Goal: Task Accomplishment & Management: Manage account settings

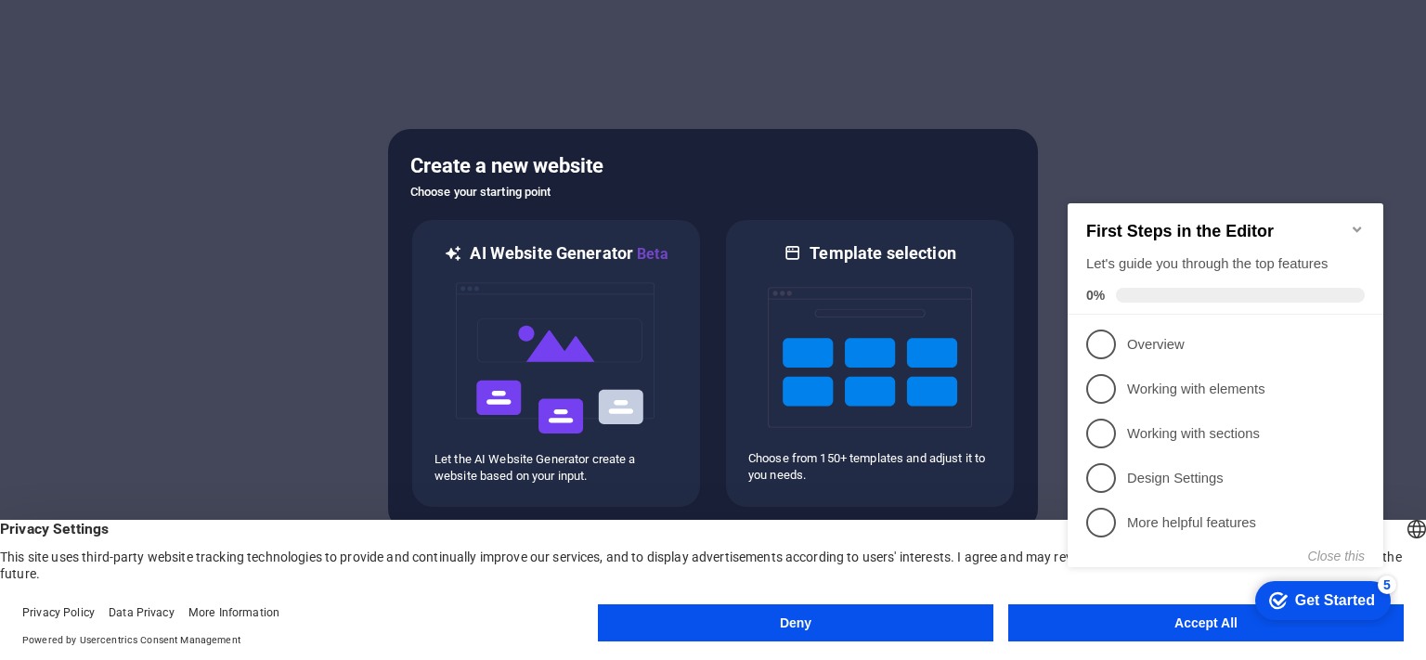
click div "checkmark Get Started 5 First Steps in the Editor Let's guide you through the t…"
click at [1214, 637] on button "Accept All" at bounding box center [1205, 622] width 395 height 37
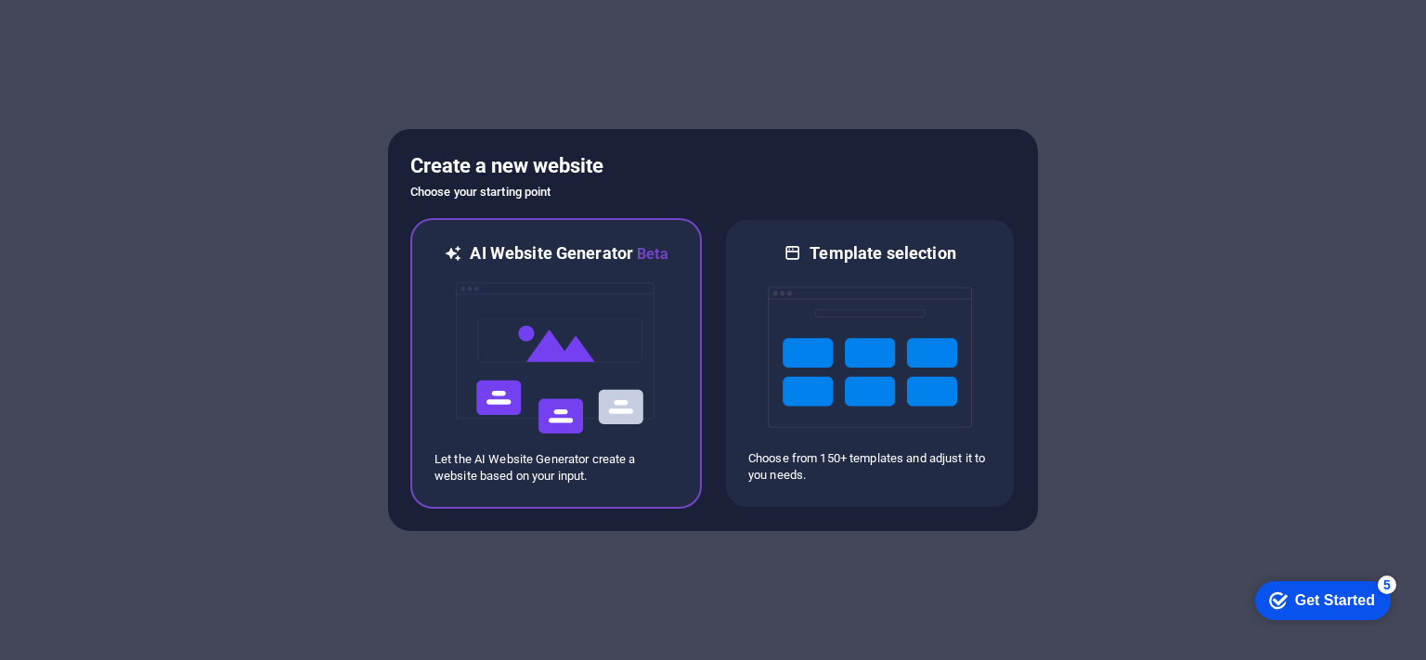
click at [553, 359] on img at bounding box center [556, 358] width 204 height 186
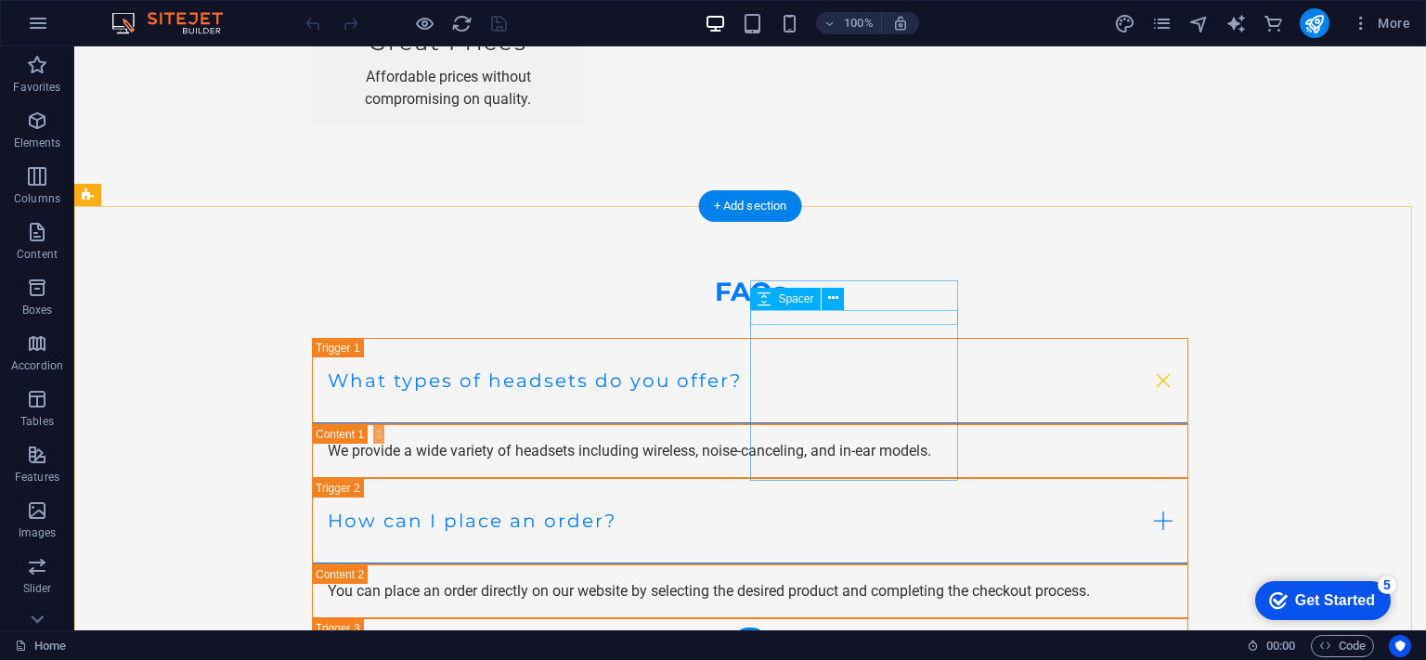
scroll to position [3167, 0]
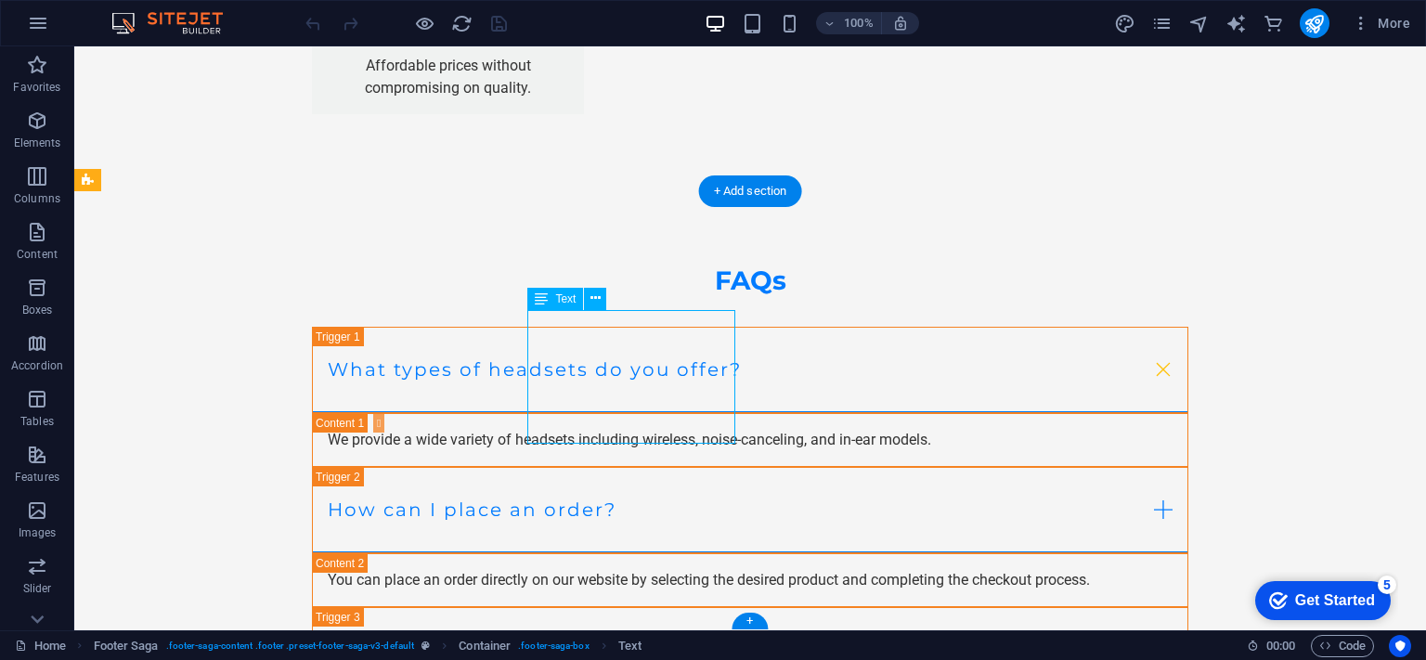
click at [598, 300] on icon at bounding box center [595, 298] width 10 height 19
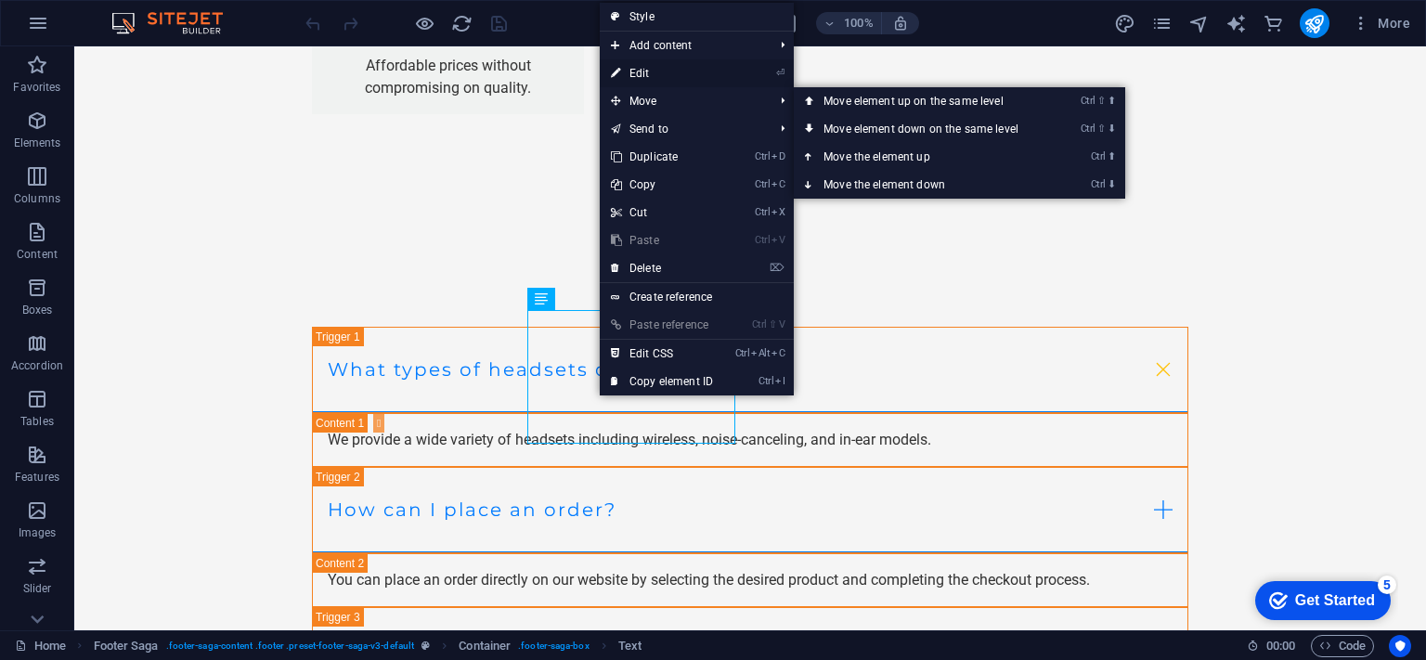
drag, startPoint x: 656, startPoint y: 73, endPoint x: 239, endPoint y: 70, distance: 417.7
click at [656, 73] on link "⏎ Edit" at bounding box center [662, 73] width 124 height 28
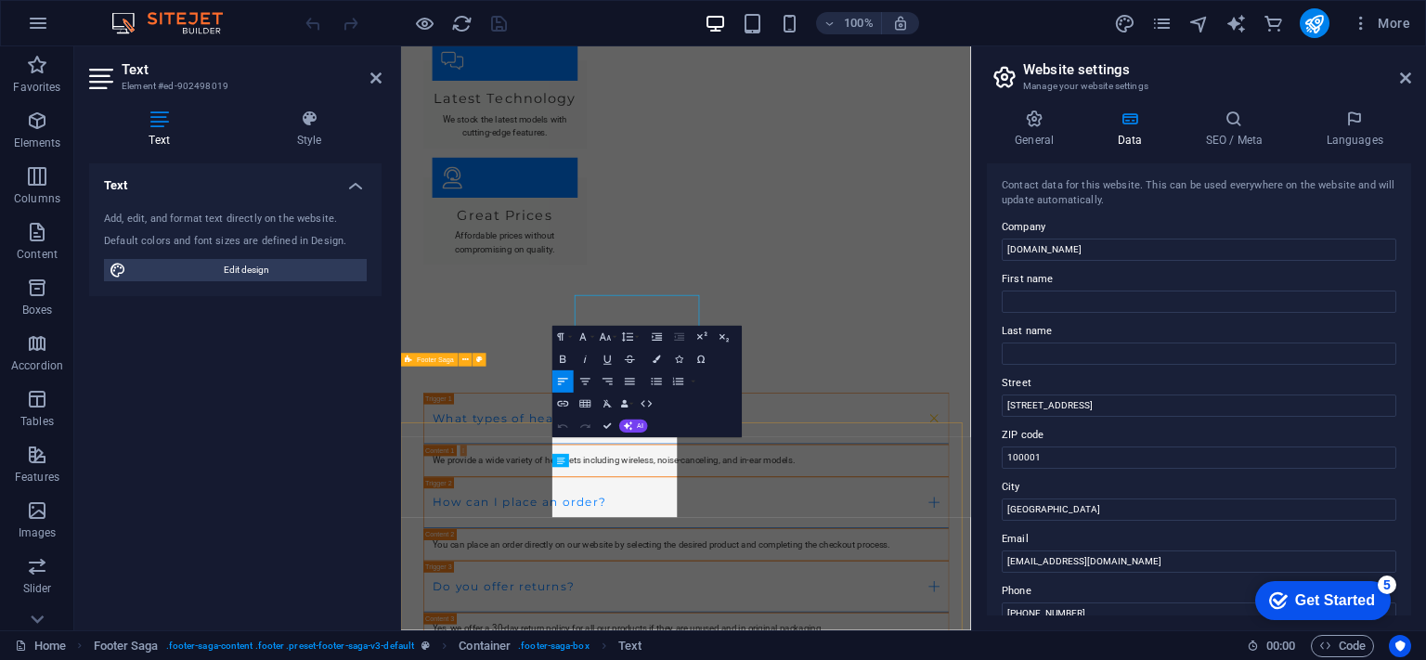
scroll to position [3109, 0]
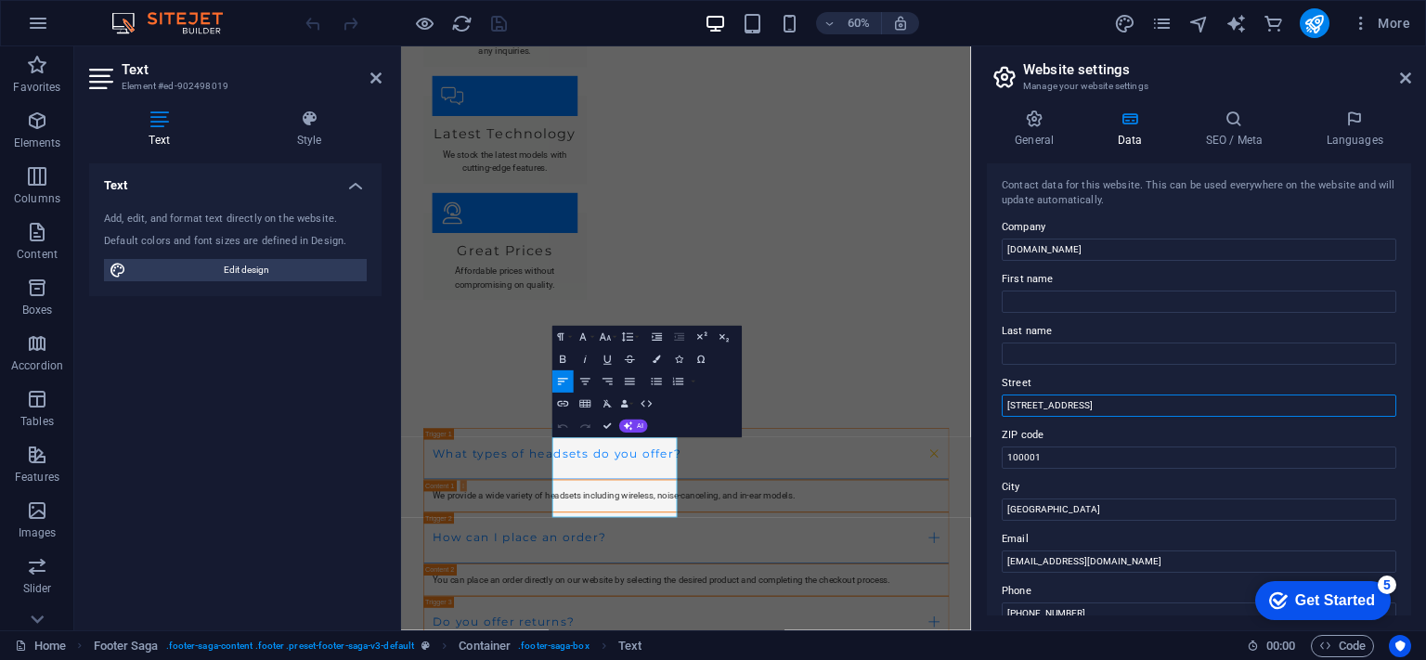
click at [1109, 404] on input "123 Tech Avenue" at bounding box center [1198, 405] width 394 height 22
type input "1"
type input "Bassan Plaza"
click at [1066, 512] on input "Lagos" at bounding box center [1198, 509] width 394 height 22
type input "L"
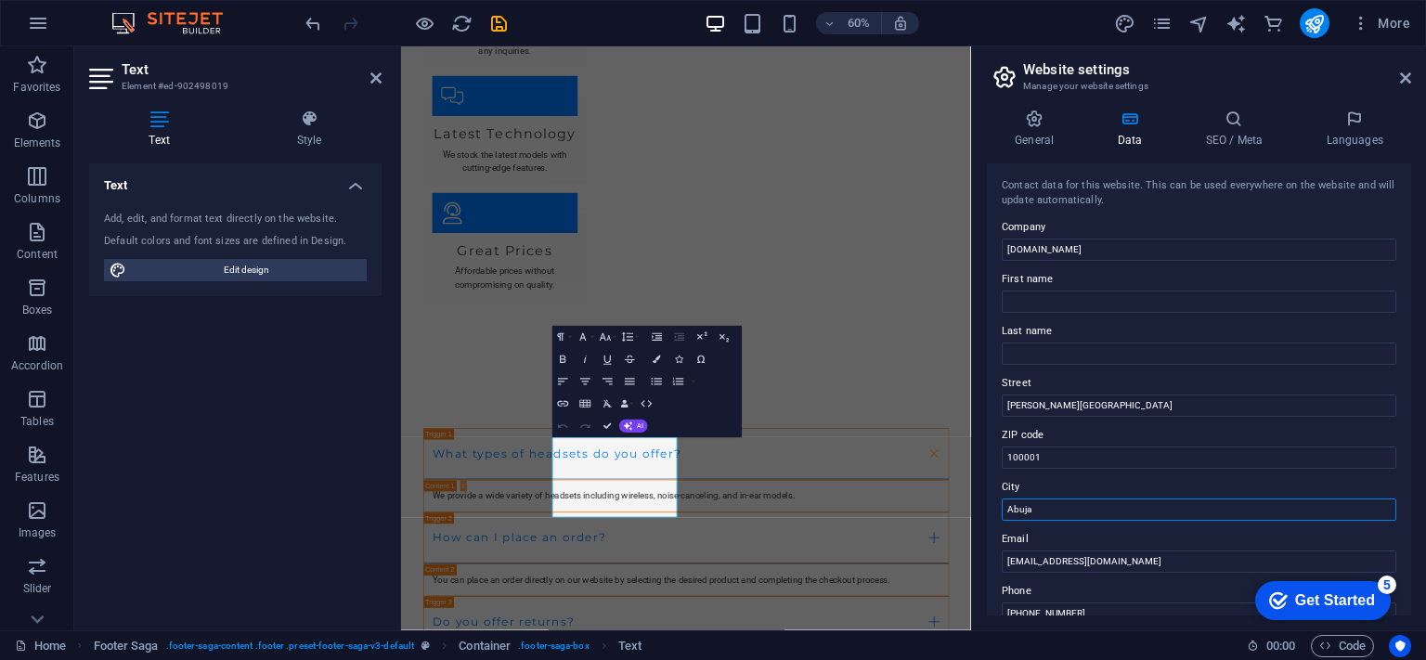
type input "Abuja"
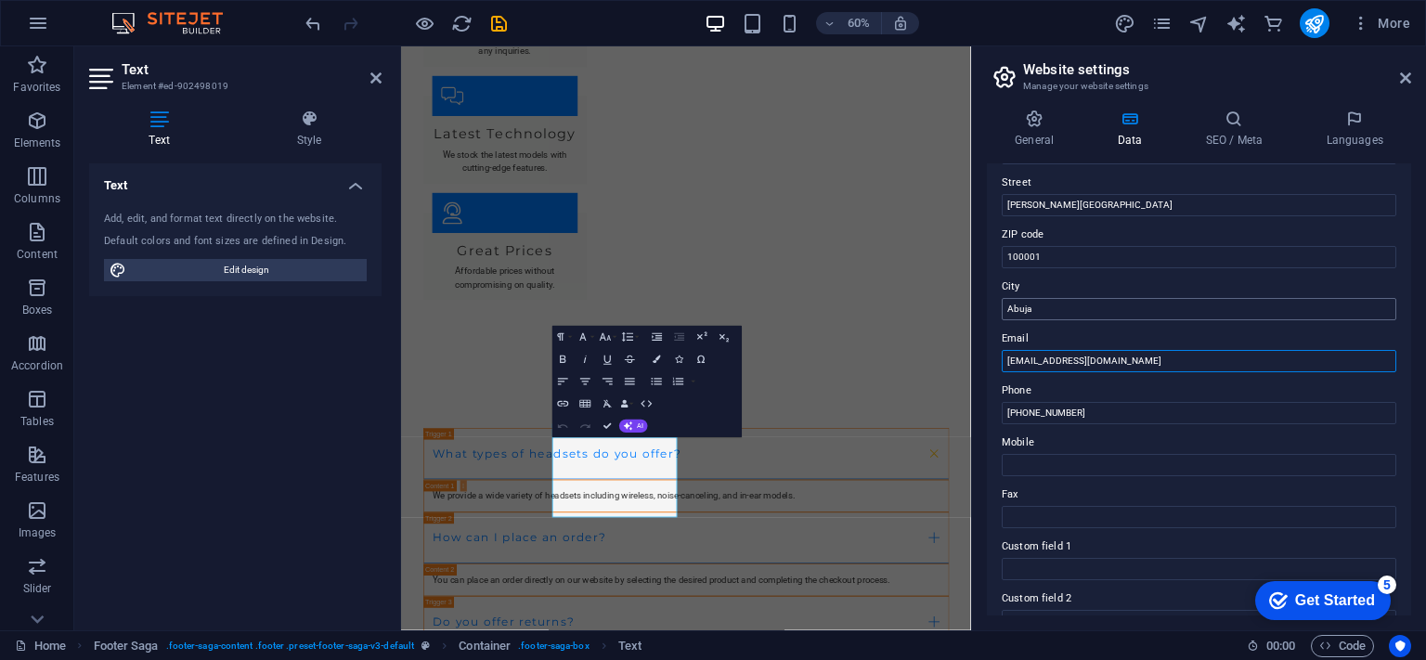
scroll to position [278, 0]
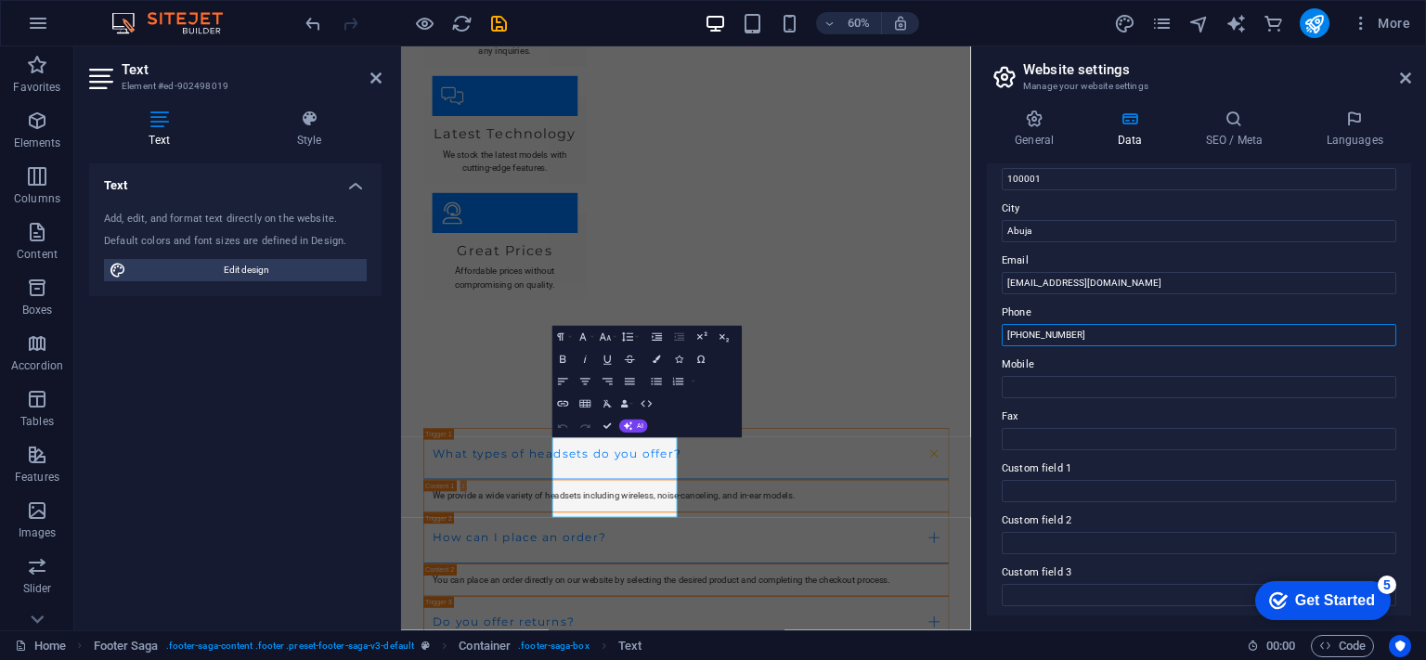
click at [1103, 334] on input "+234-123-456-7890" at bounding box center [1198, 335] width 394 height 22
type input "+234-0806 798 9331"
click at [1052, 378] on input "Mobile" at bounding box center [1198, 387] width 394 height 22
type input "07040119747"
type input "Ibrahim"
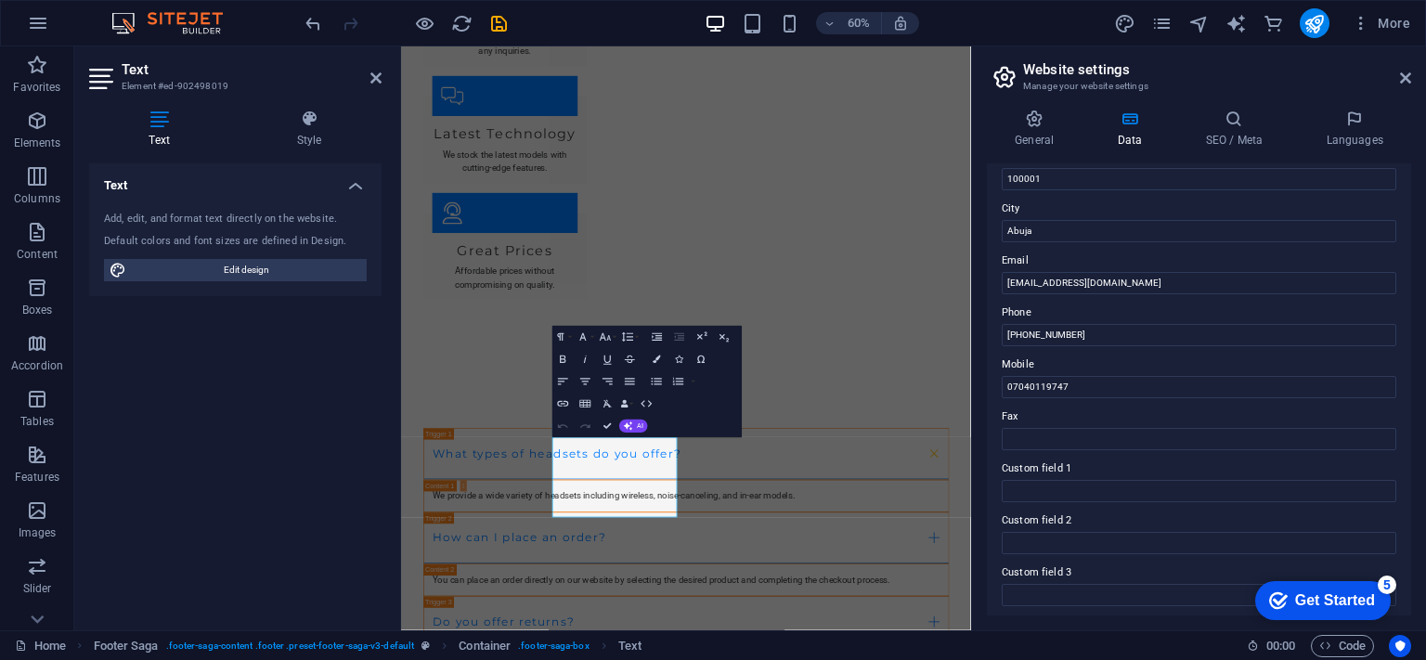
type input "Umaru"
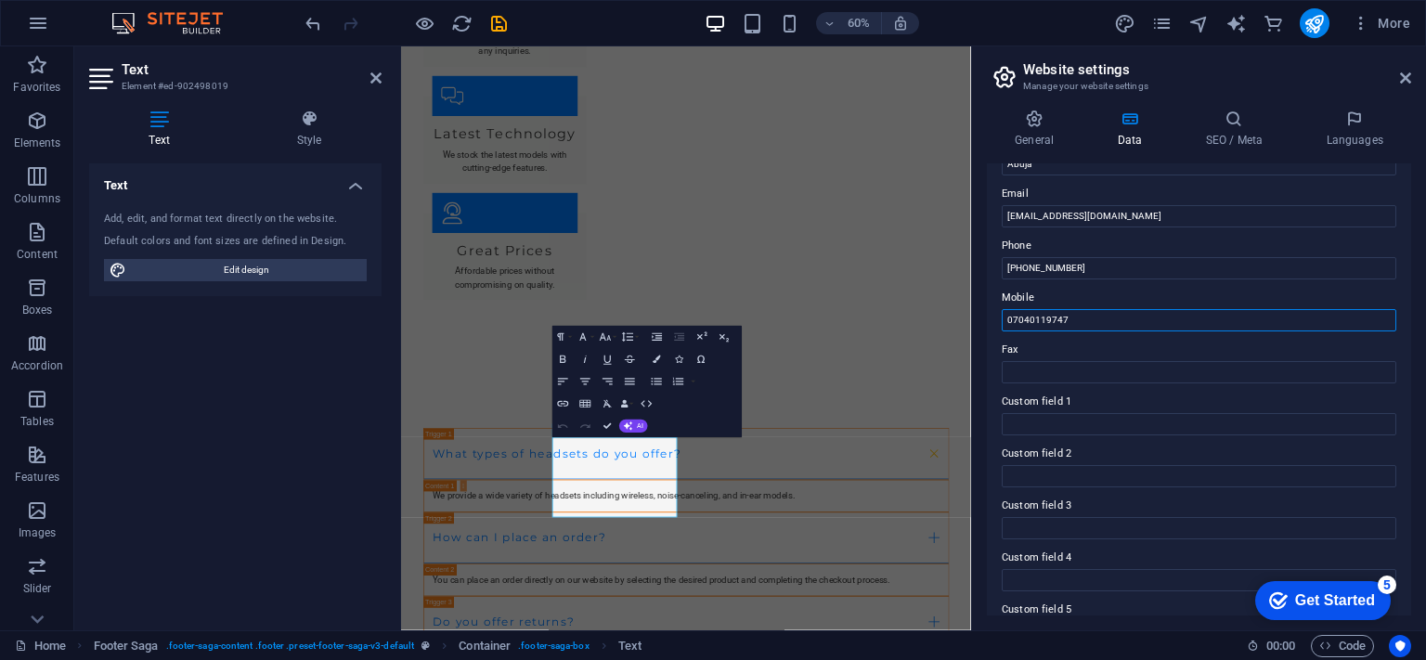
scroll to position [438, 0]
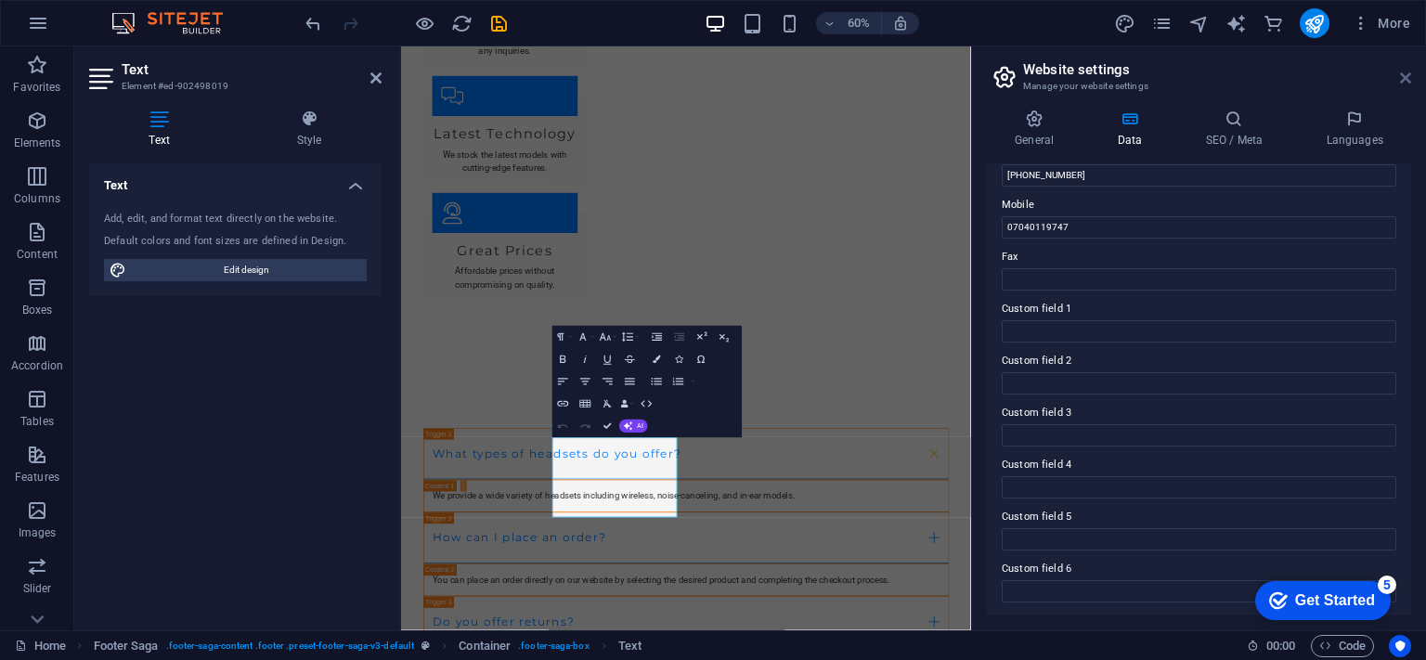
click at [1404, 83] on icon at bounding box center [1405, 78] width 11 height 15
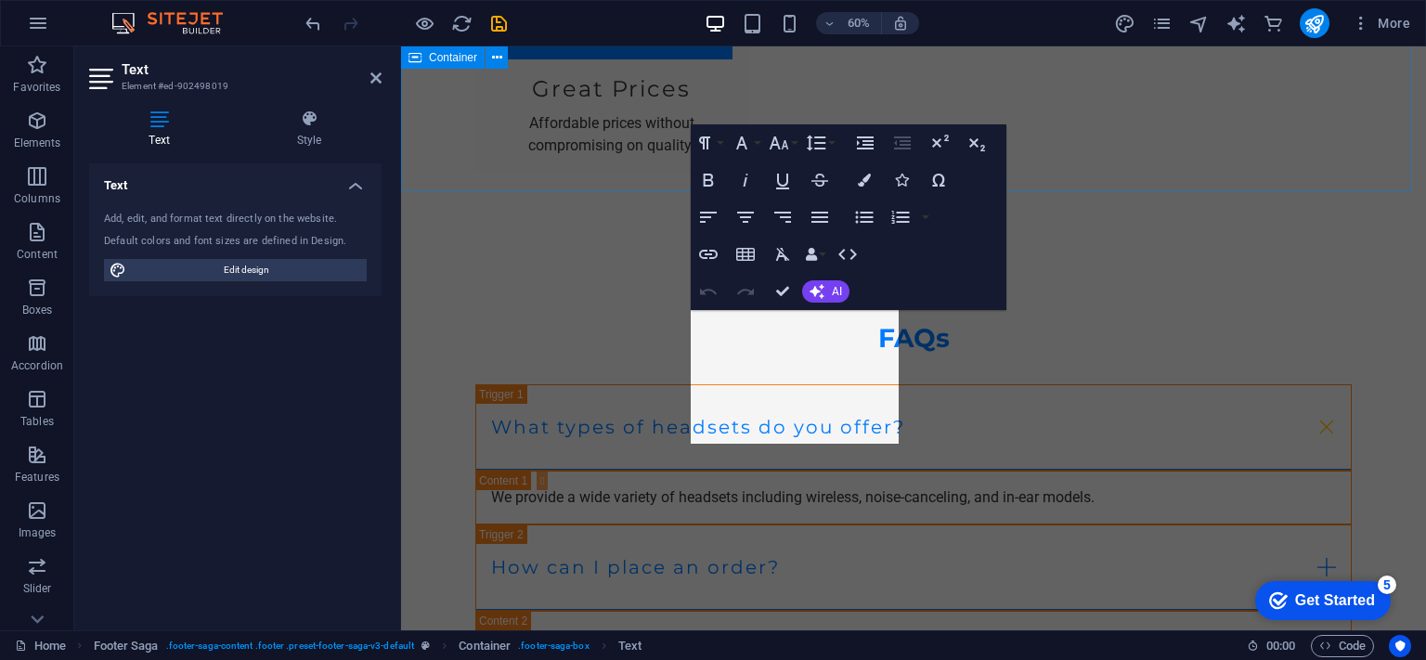
scroll to position [3167, 0]
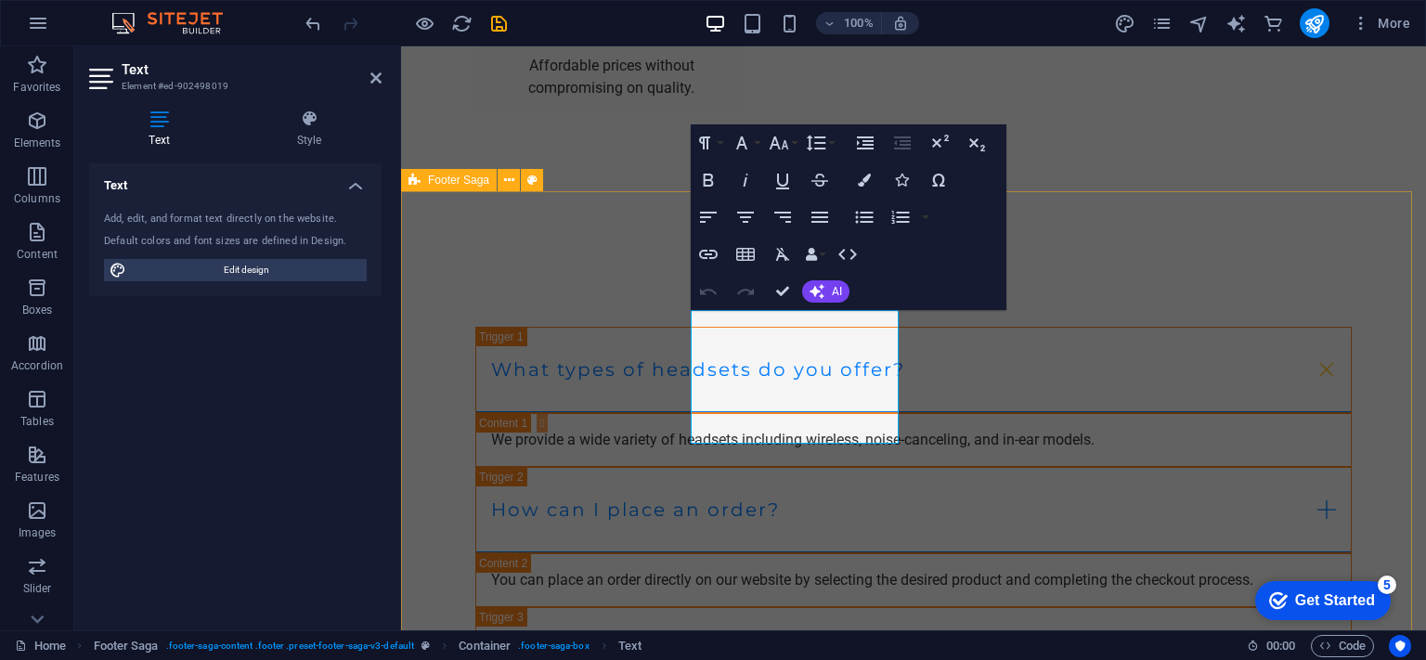
drag, startPoint x: 1166, startPoint y: 202, endPoint x: 1498, endPoint y: 200, distance: 332.3
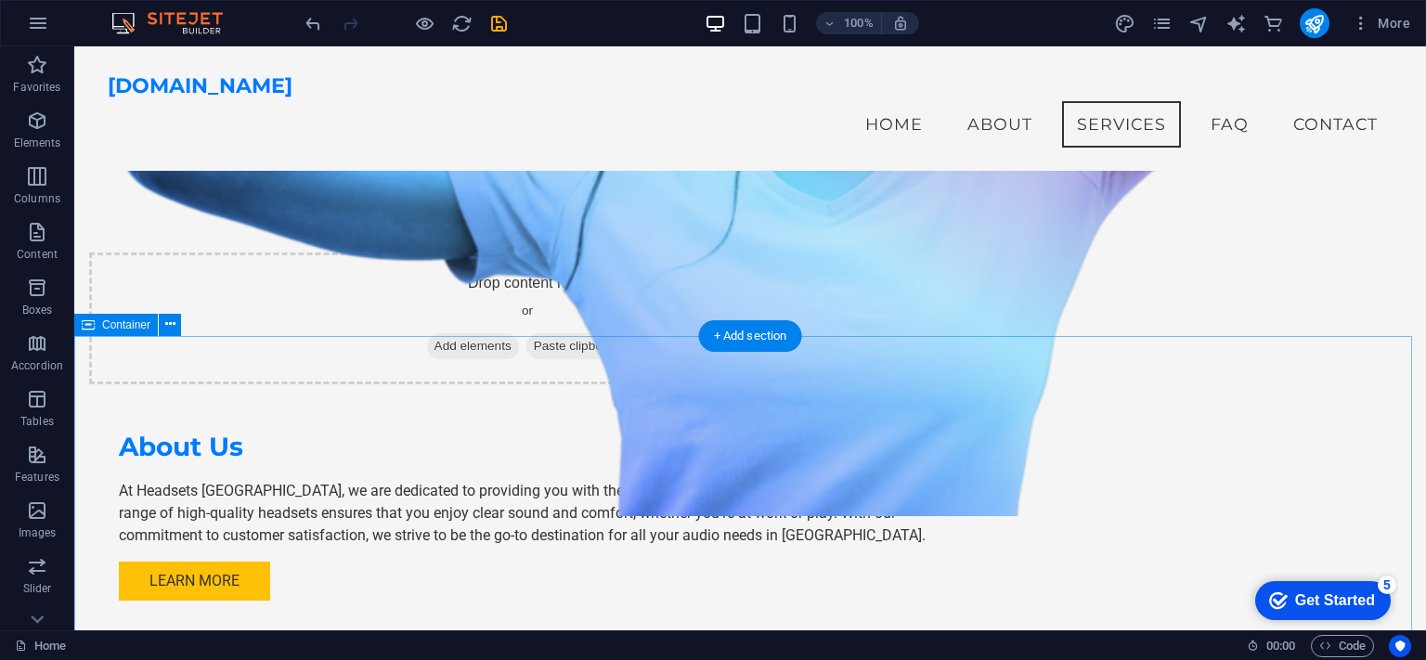
scroll to position [1032, 0]
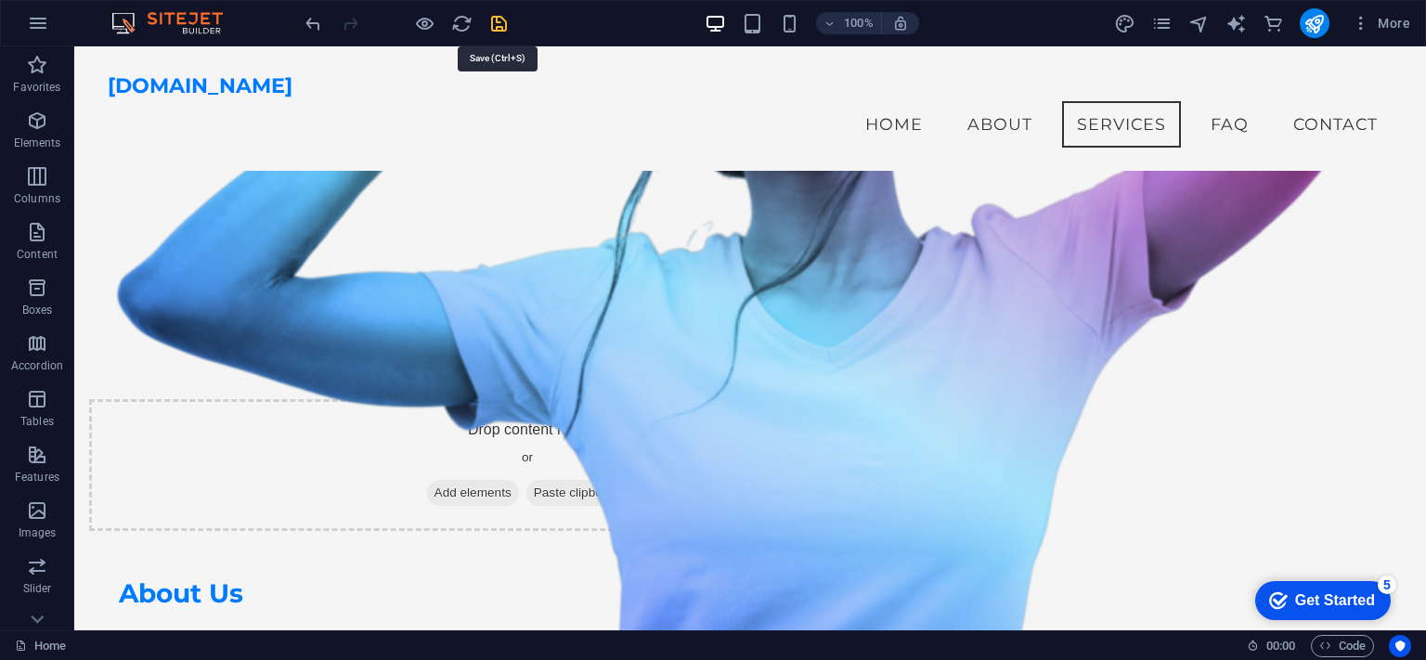
click at [499, 22] on icon "save" at bounding box center [498, 23] width 21 height 21
click at [1348, 647] on span "Code" at bounding box center [1342, 646] width 46 height 22
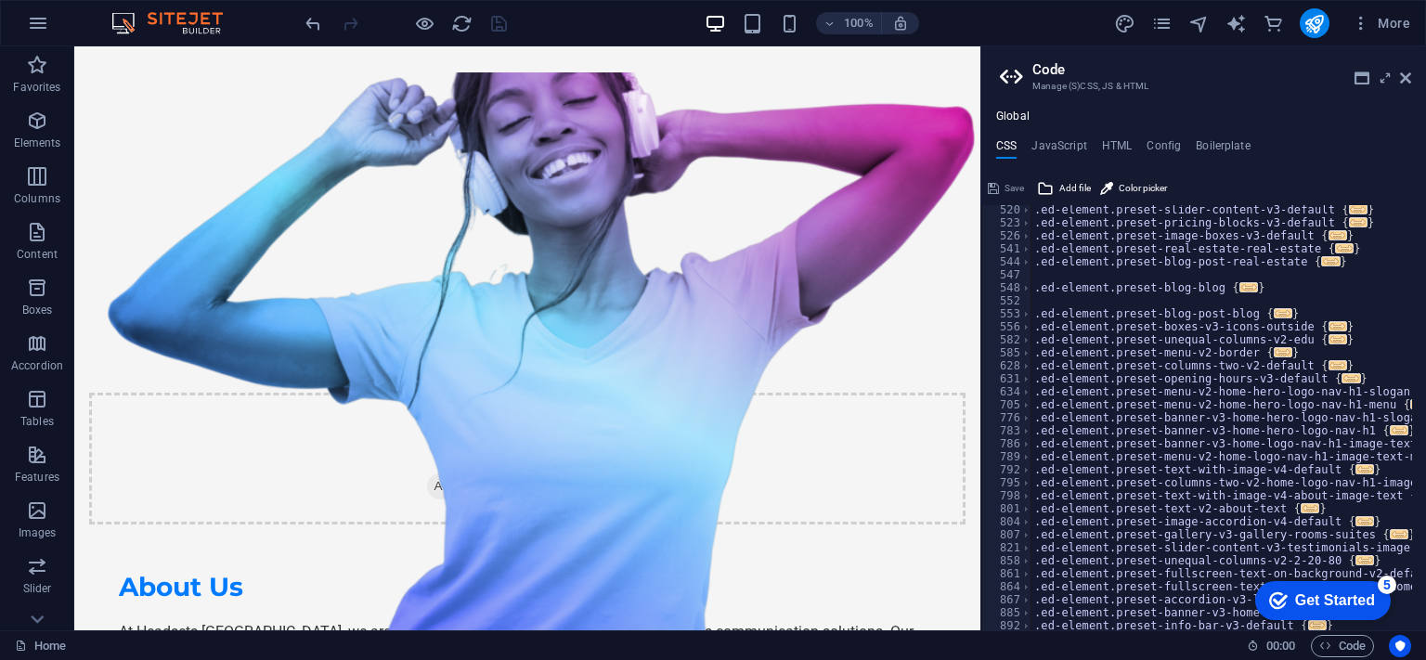
scroll to position [771, 0]
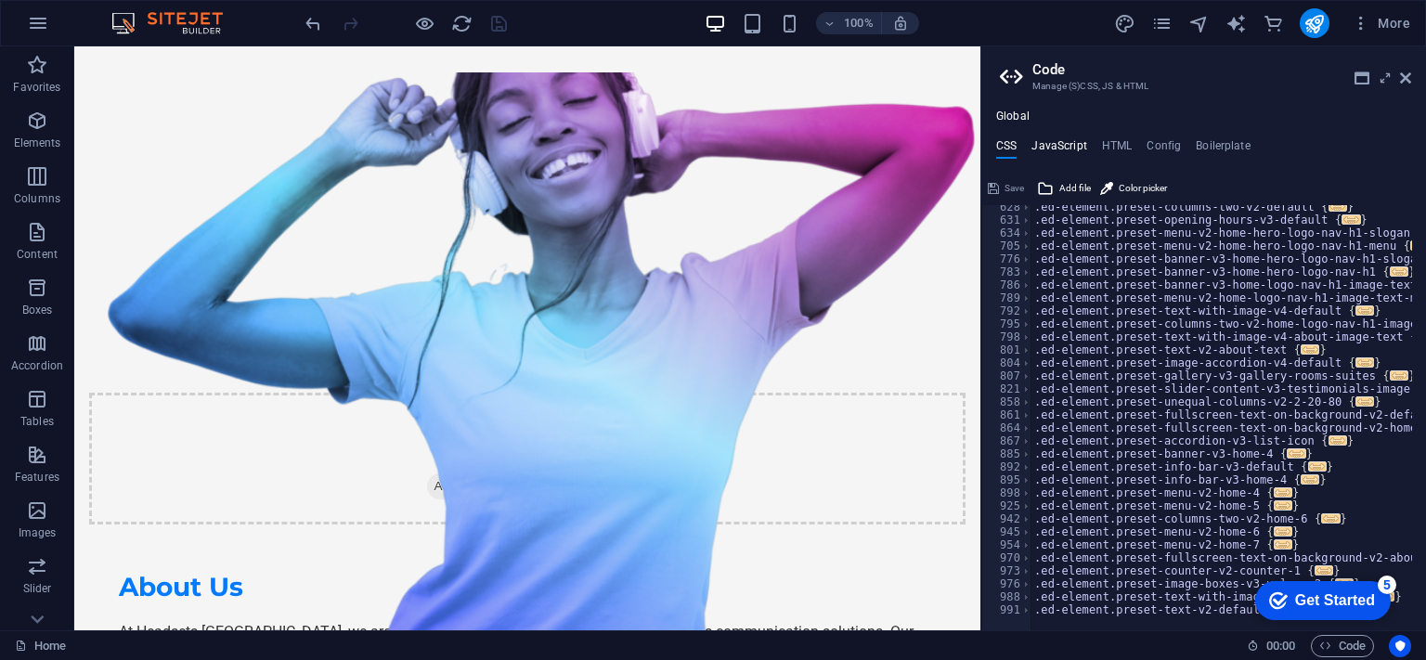
click at [1064, 151] on h4 "JavaScript" at bounding box center [1058, 149] width 55 height 20
type textarea "/* JS for preset "Menu V2" */"
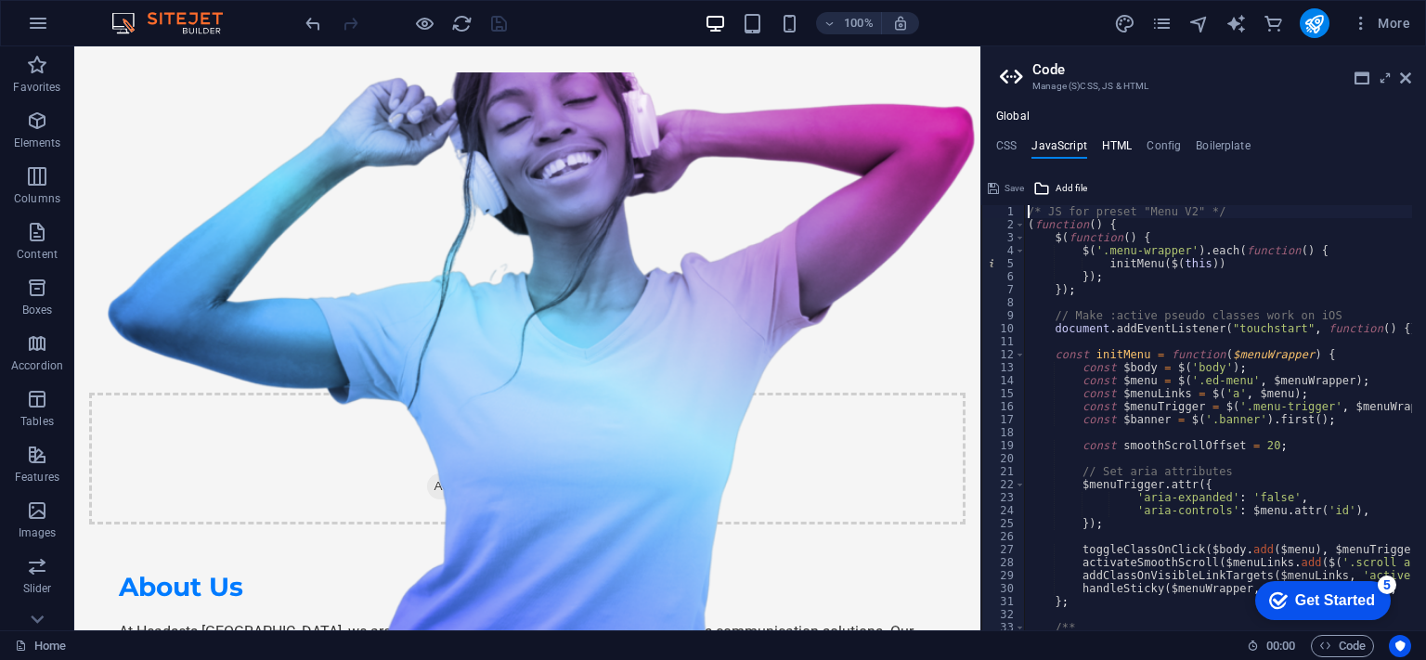
click at [1107, 144] on h4 "HTML" at bounding box center [1117, 149] width 31 height 20
type textarea "<a href="#main-content" class="wv-link-content button">Skip to main content</a>"
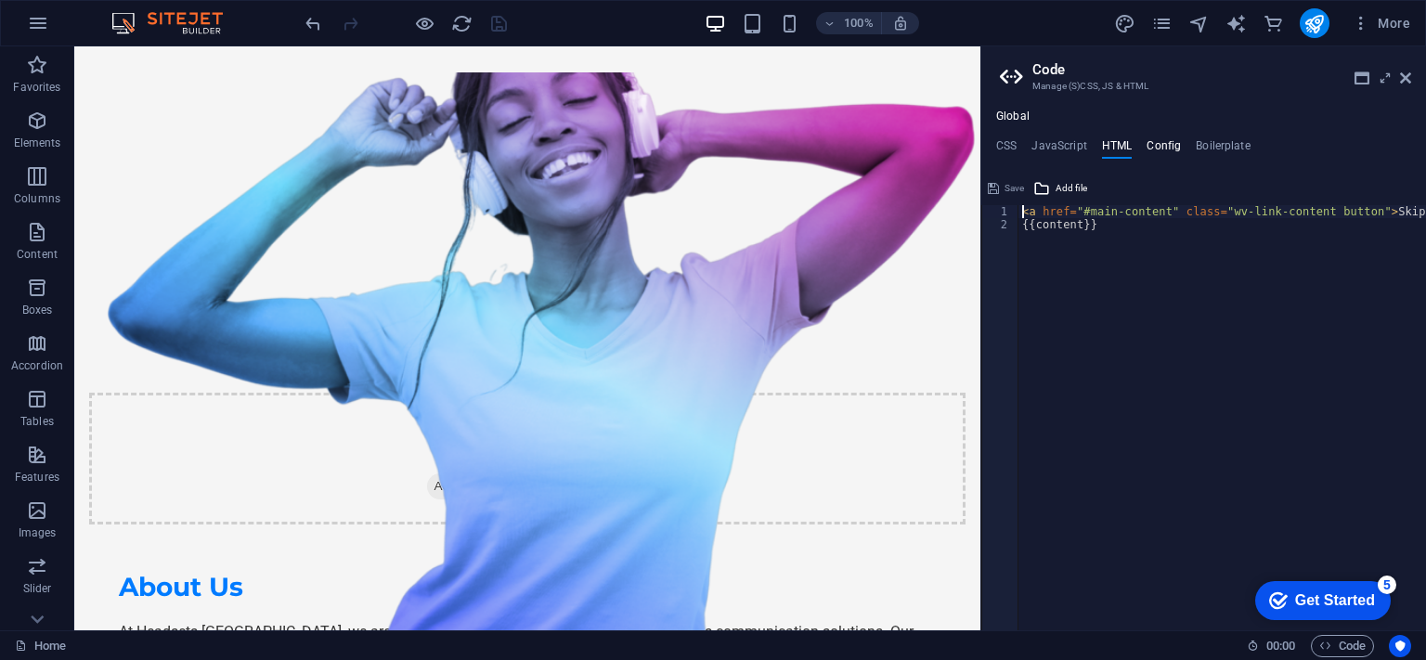
click at [1159, 147] on h4 "Config" at bounding box center [1163, 149] width 34 height 20
type textarea "$color-background: #F5F5F5;"
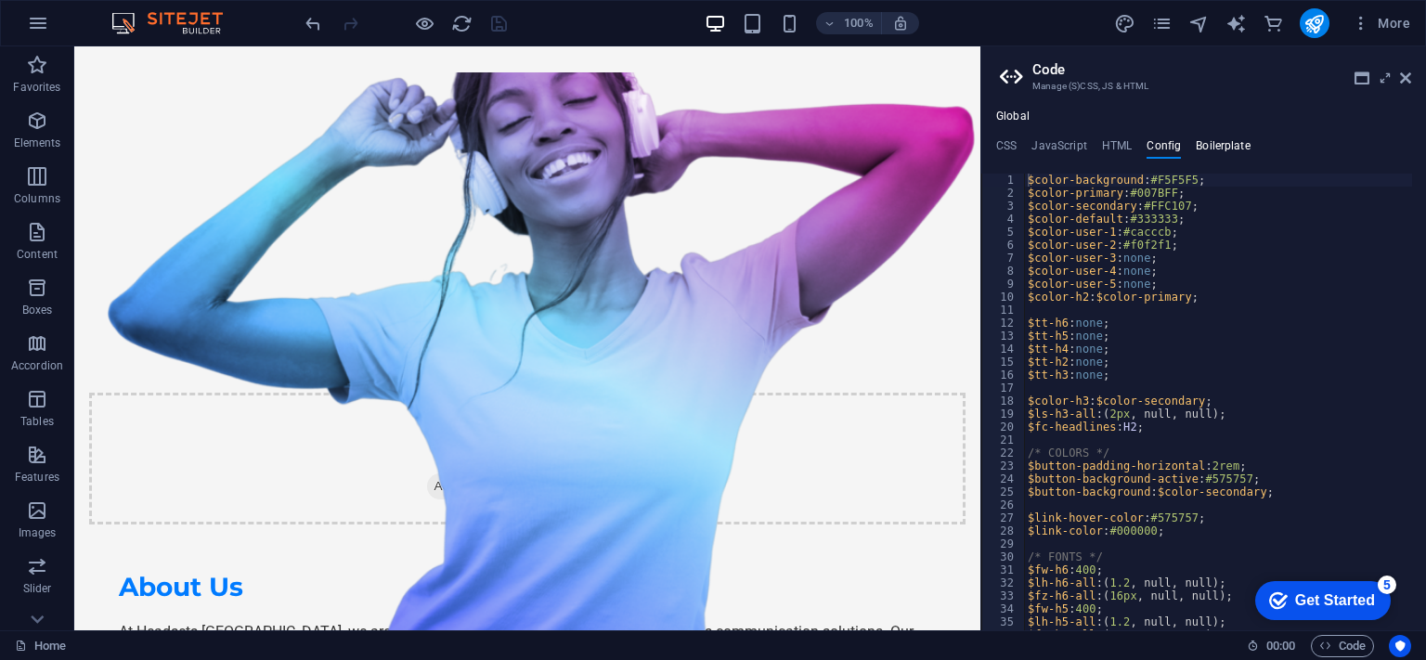
click at [1221, 140] on h4 "Boilerplate" at bounding box center [1222, 149] width 55 height 20
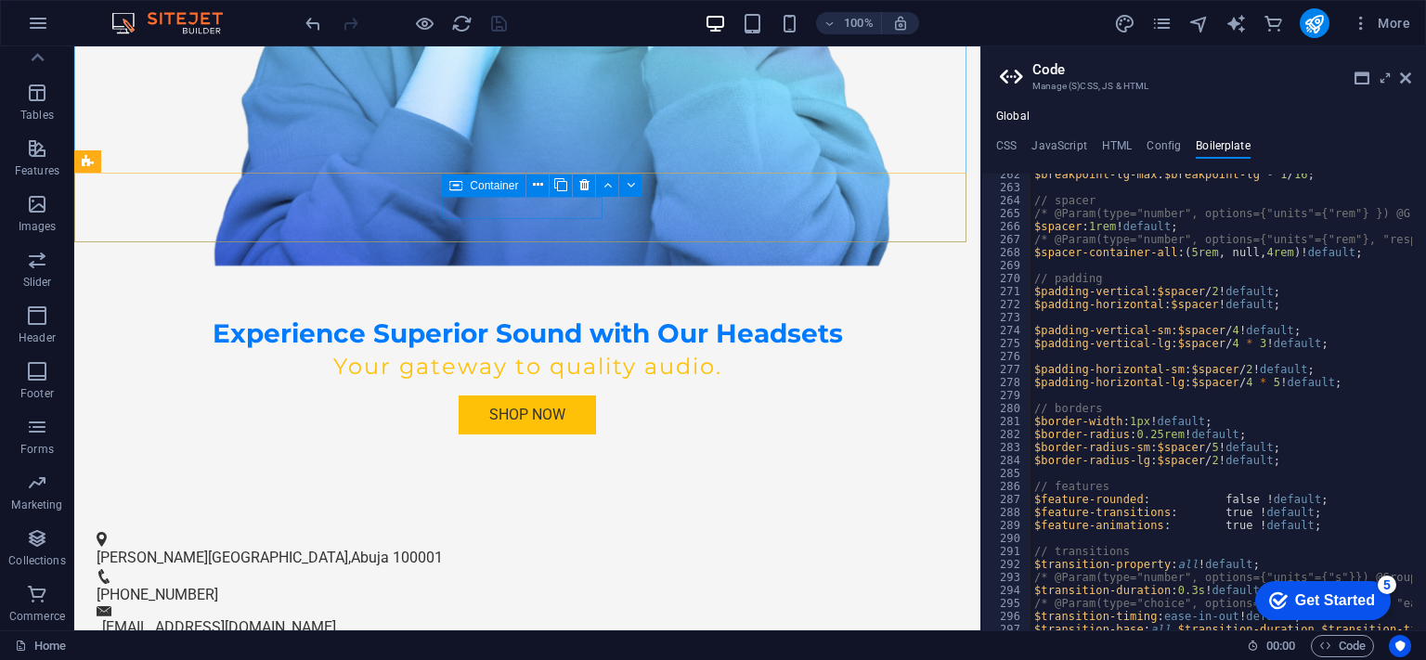
scroll to position [464, 0]
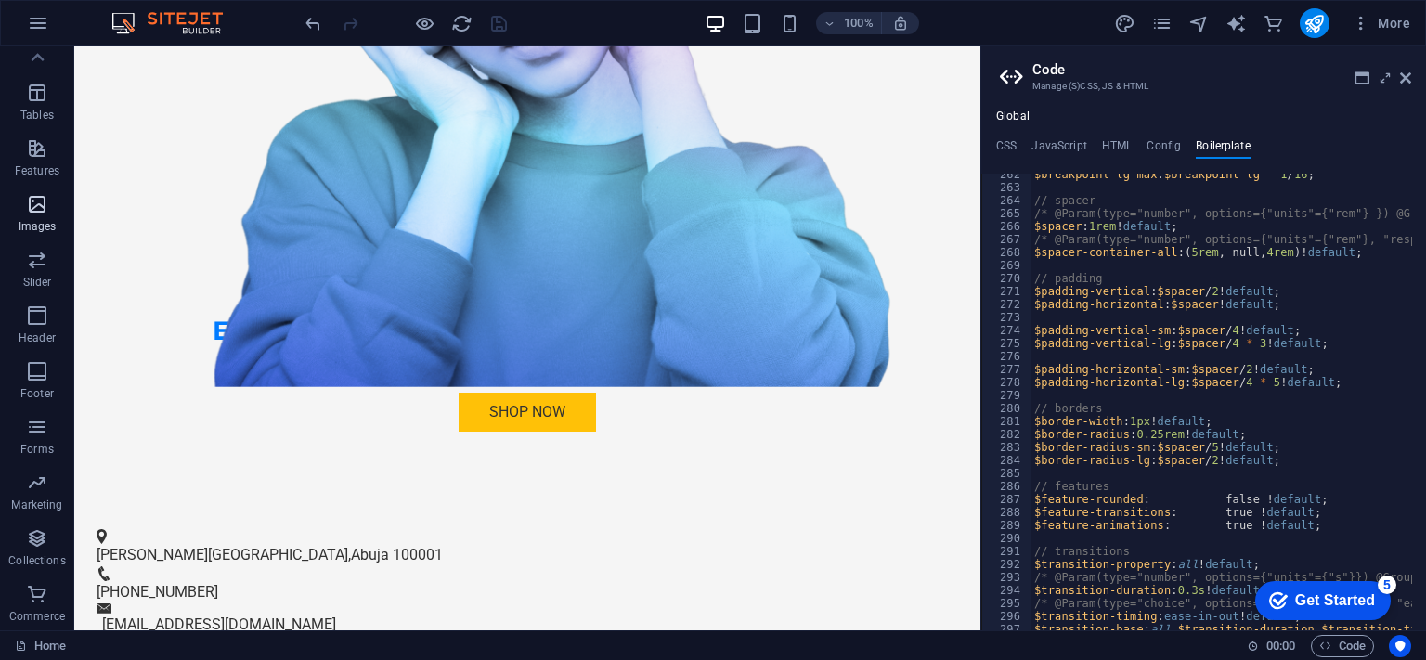
click at [32, 203] on icon "button" at bounding box center [37, 204] width 22 height 22
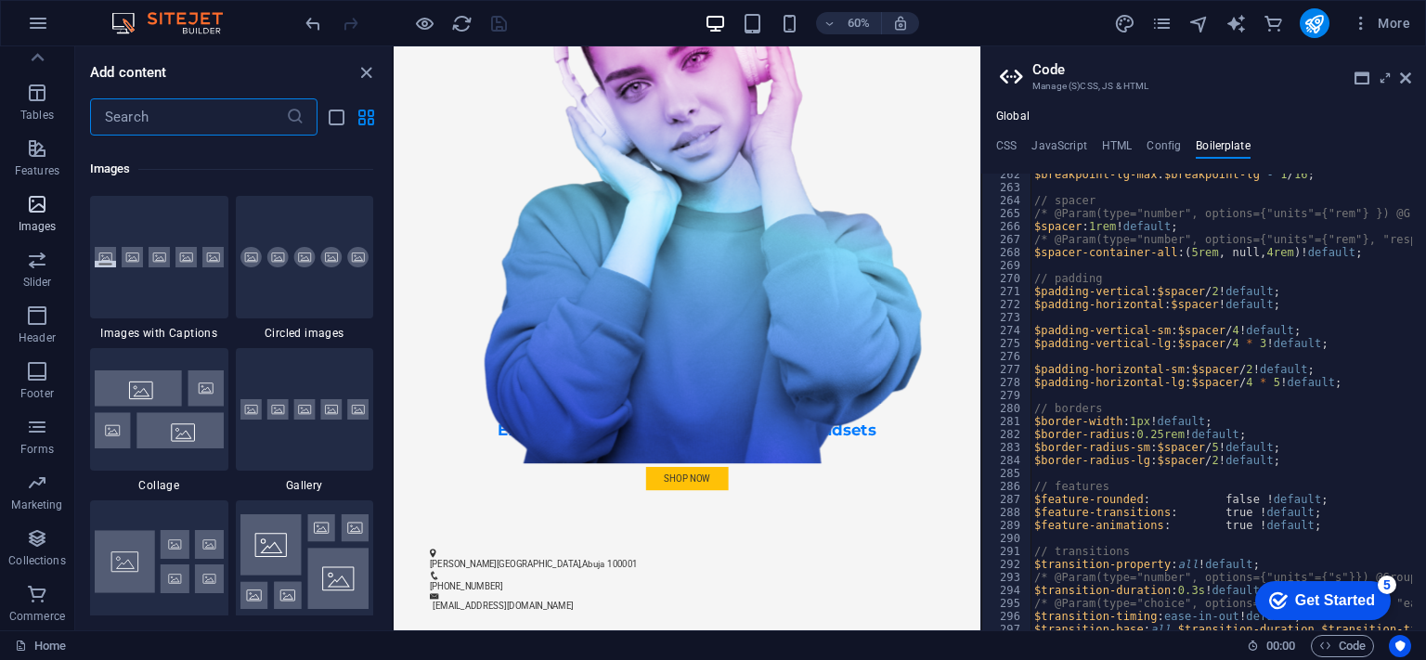
scroll to position [9411, 0]
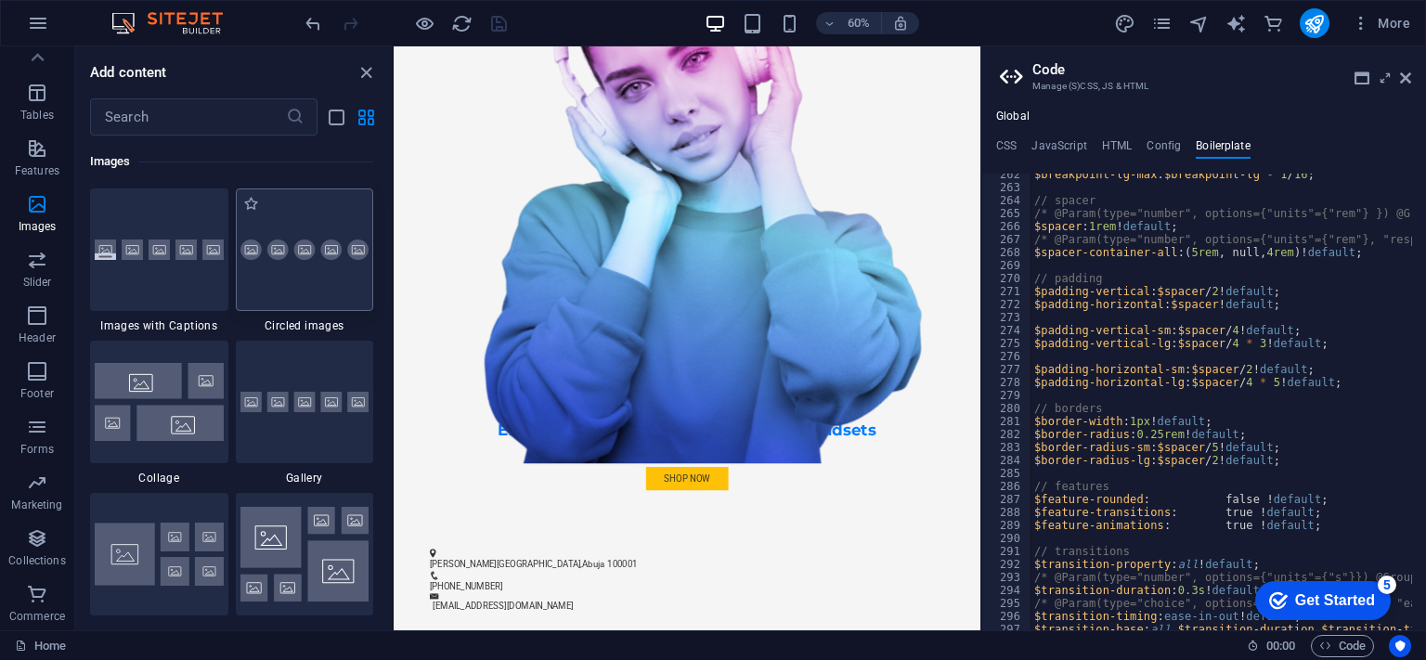
click at [326, 289] on div at bounding box center [305, 249] width 138 height 123
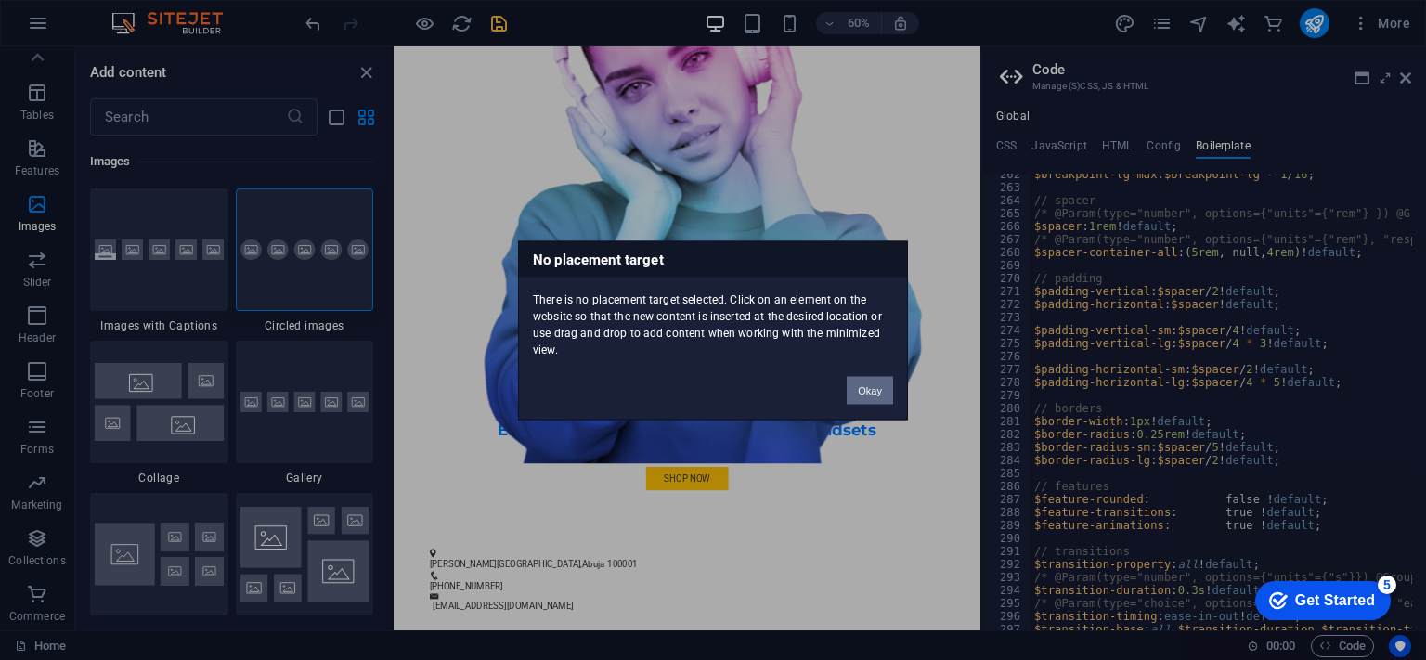
click at [862, 392] on button "Okay" at bounding box center [869, 390] width 46 height 28
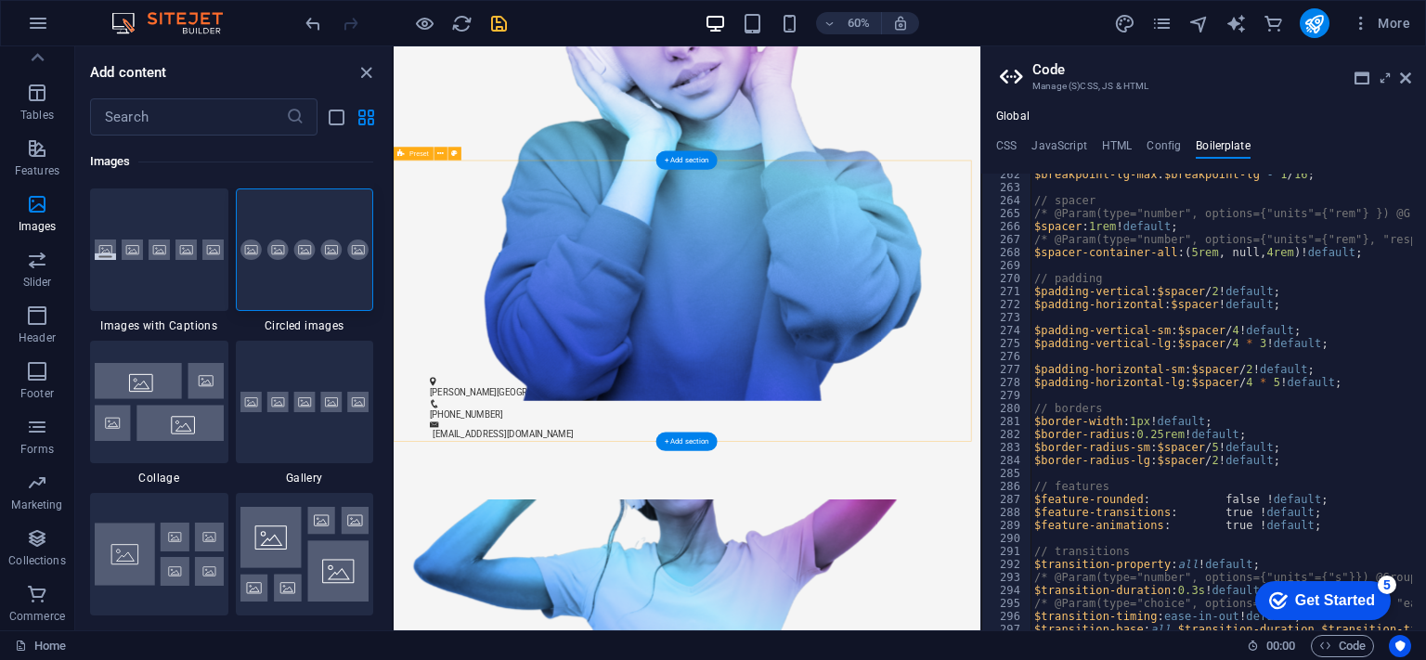
scroll to position [928, 0]
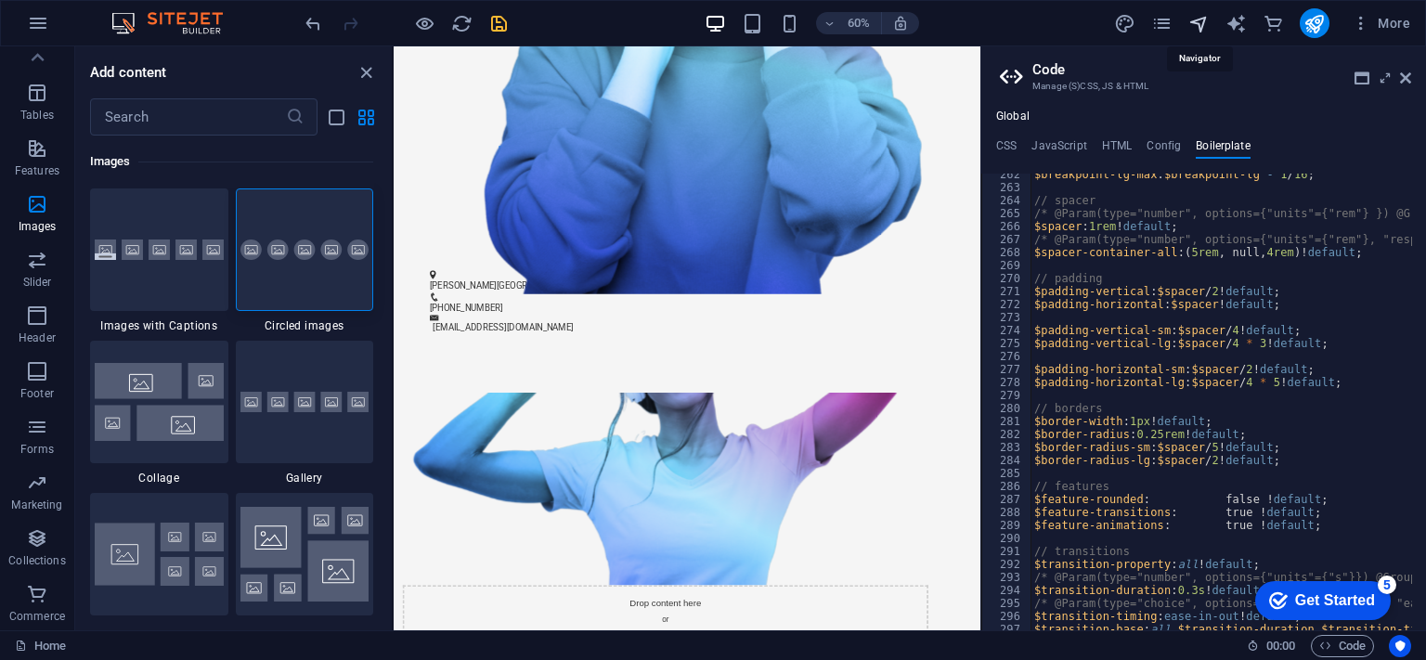
click at [1195, 22] on icon "navigator" at bounding box center [1198, 23] width 21 height 21
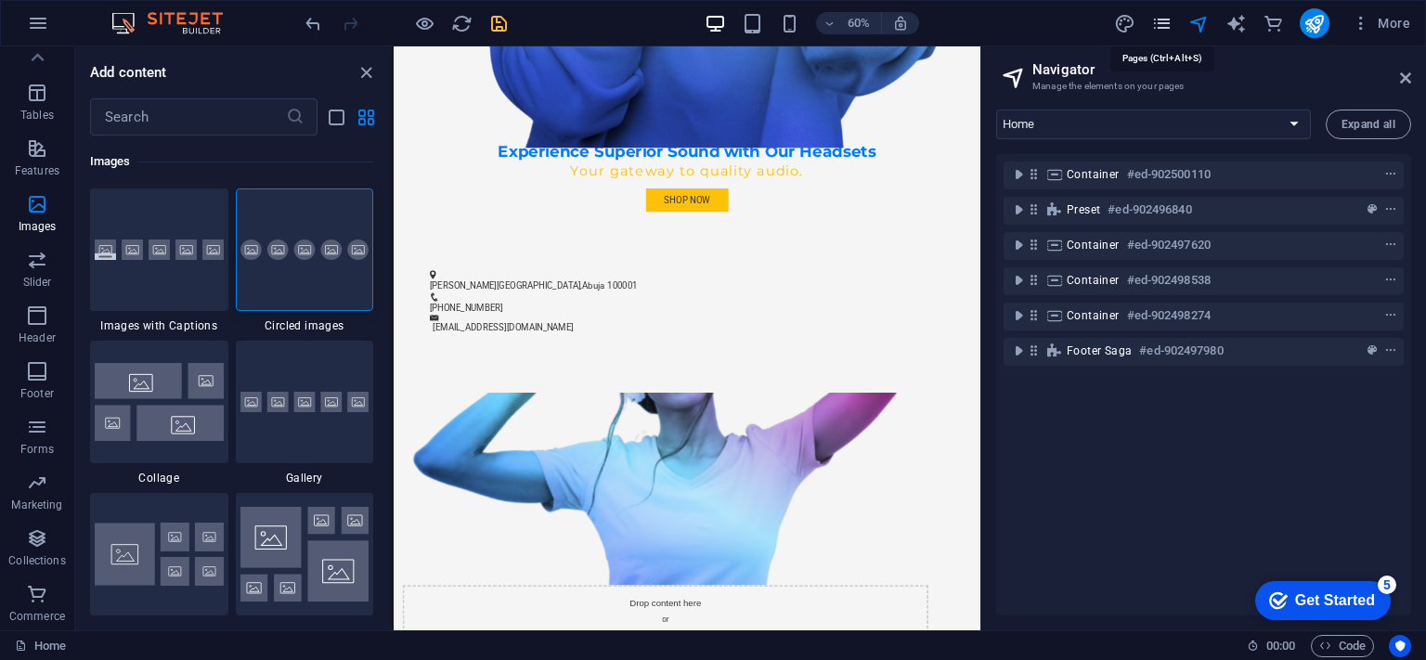
click at [1169, 26] on icon "pages" at bounding box center [1161, 23] width 21 height 21
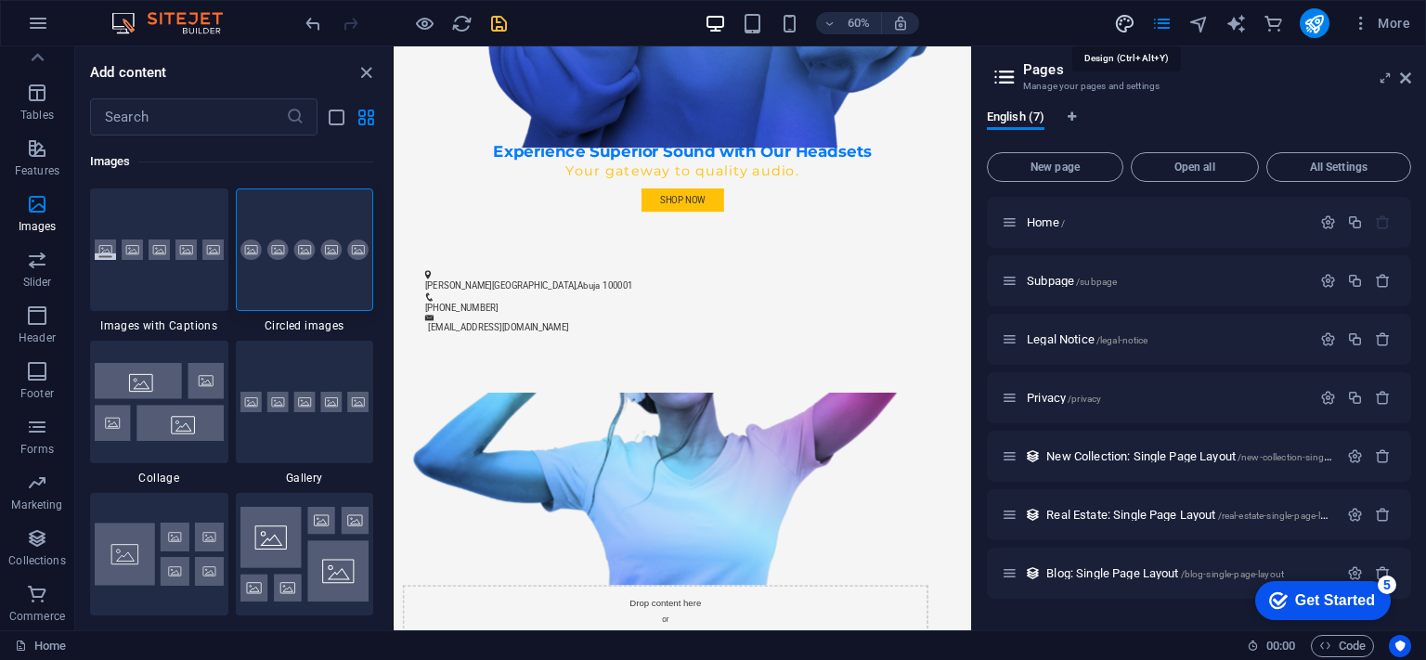
click at [1121, 25] on icon "design" at bounding box center [1124, 23] width 21 height 21
select select "px"
select select "200"
select select "px"
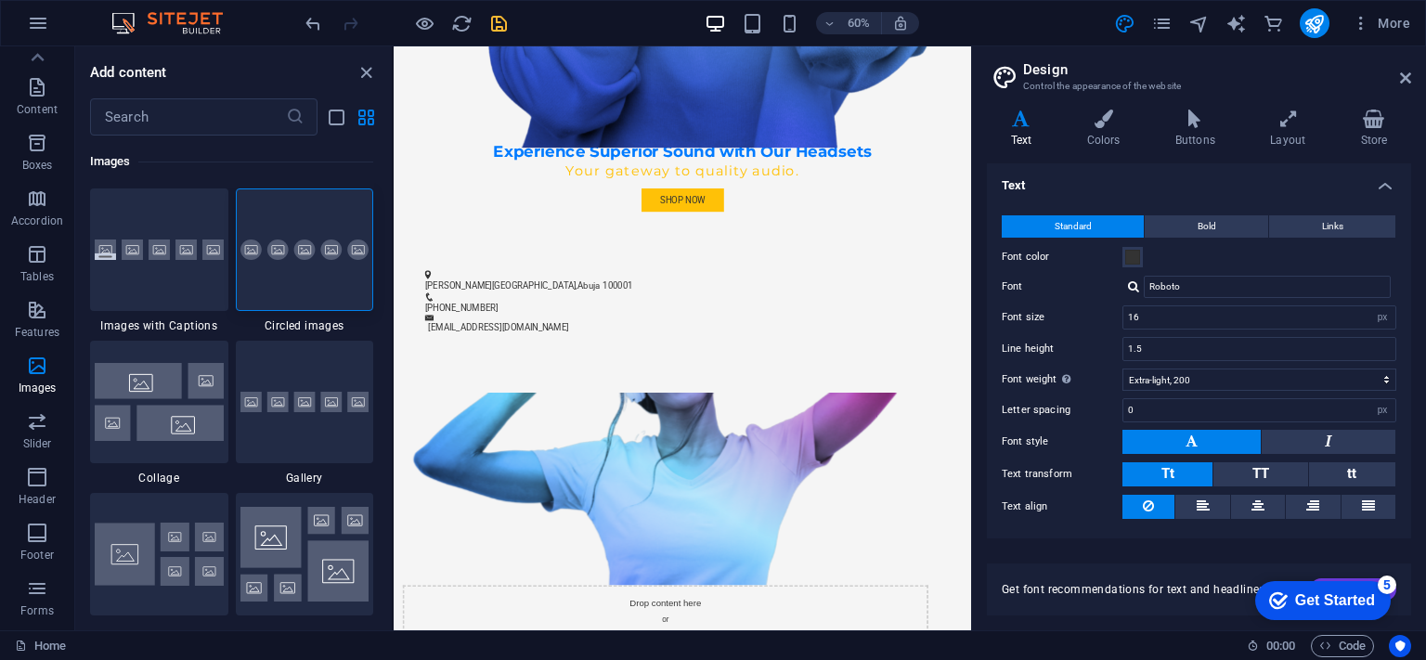
scroll to position [0, 0]
